Goal: Transaction & Acquisition: Purchase product/service

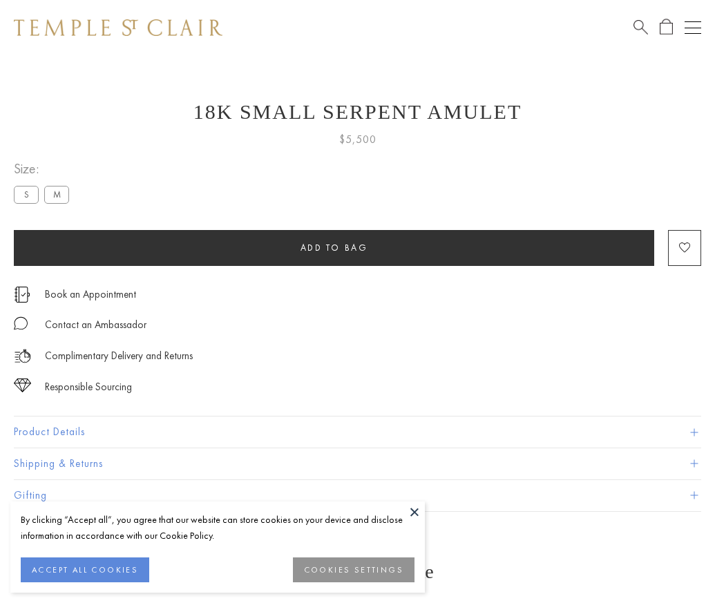
click at [333, 247] on span "Add to bag" at bounding box center [334, 248] width 68 height 12
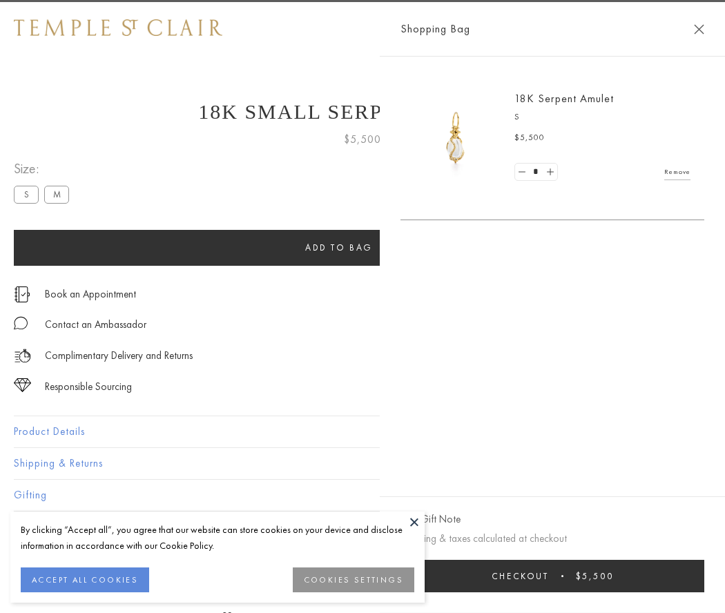
click at [704, 576] on button "Checkout $5,500" at bounding box center [552, 576] width 304 height 32
